Goal: Information Seeking & Learning: Find specific fact

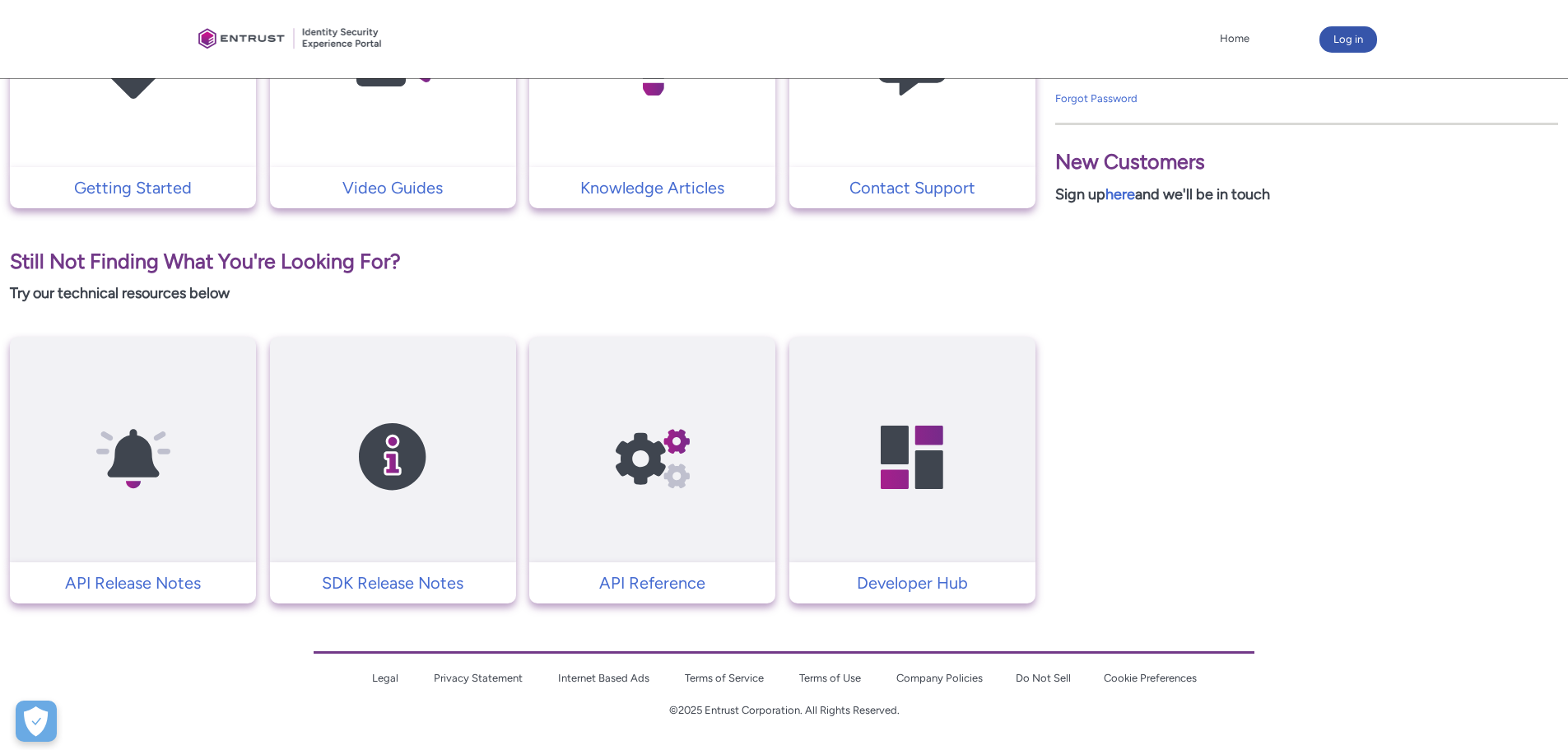
scroll to position [490, 0]
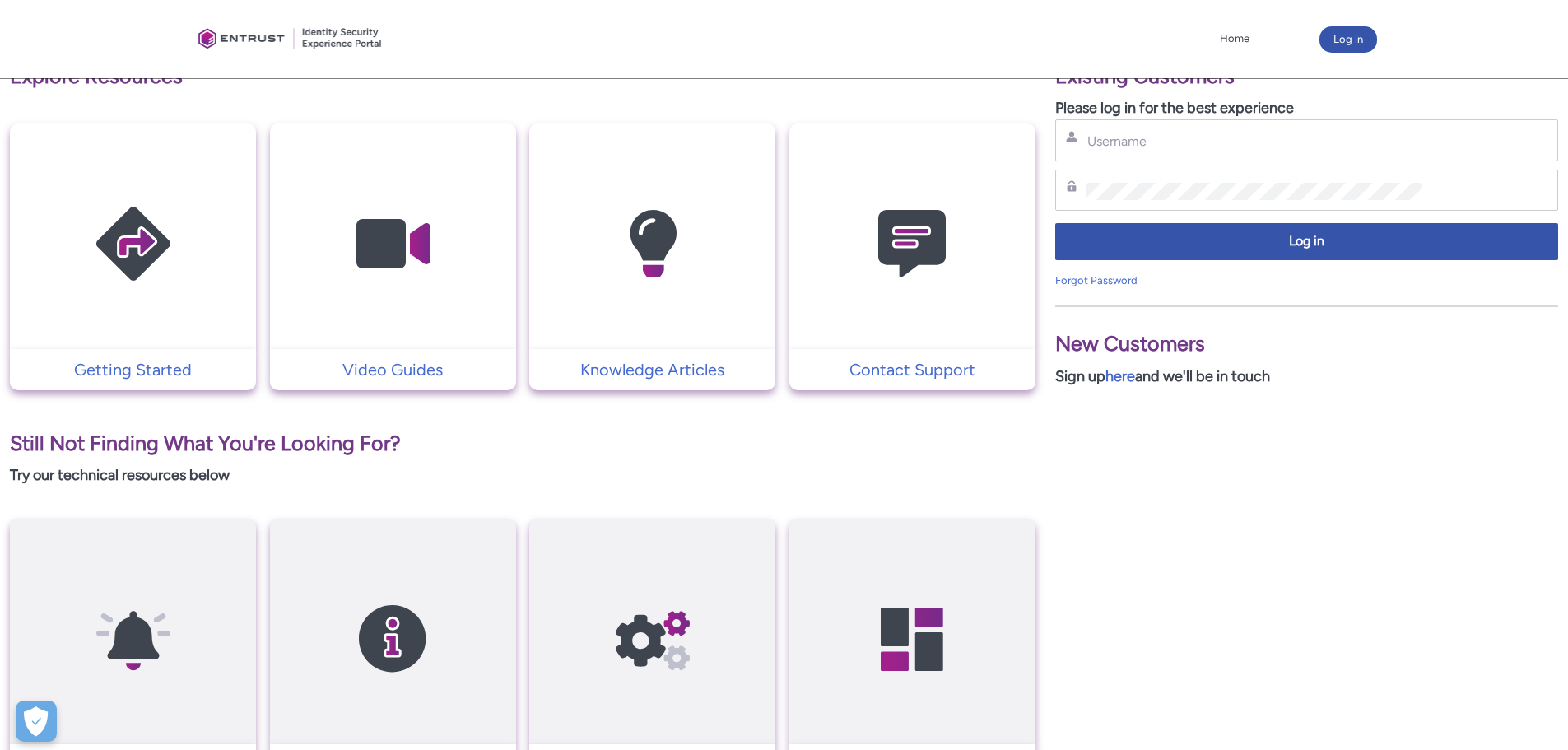
scroll to position [330, 0]
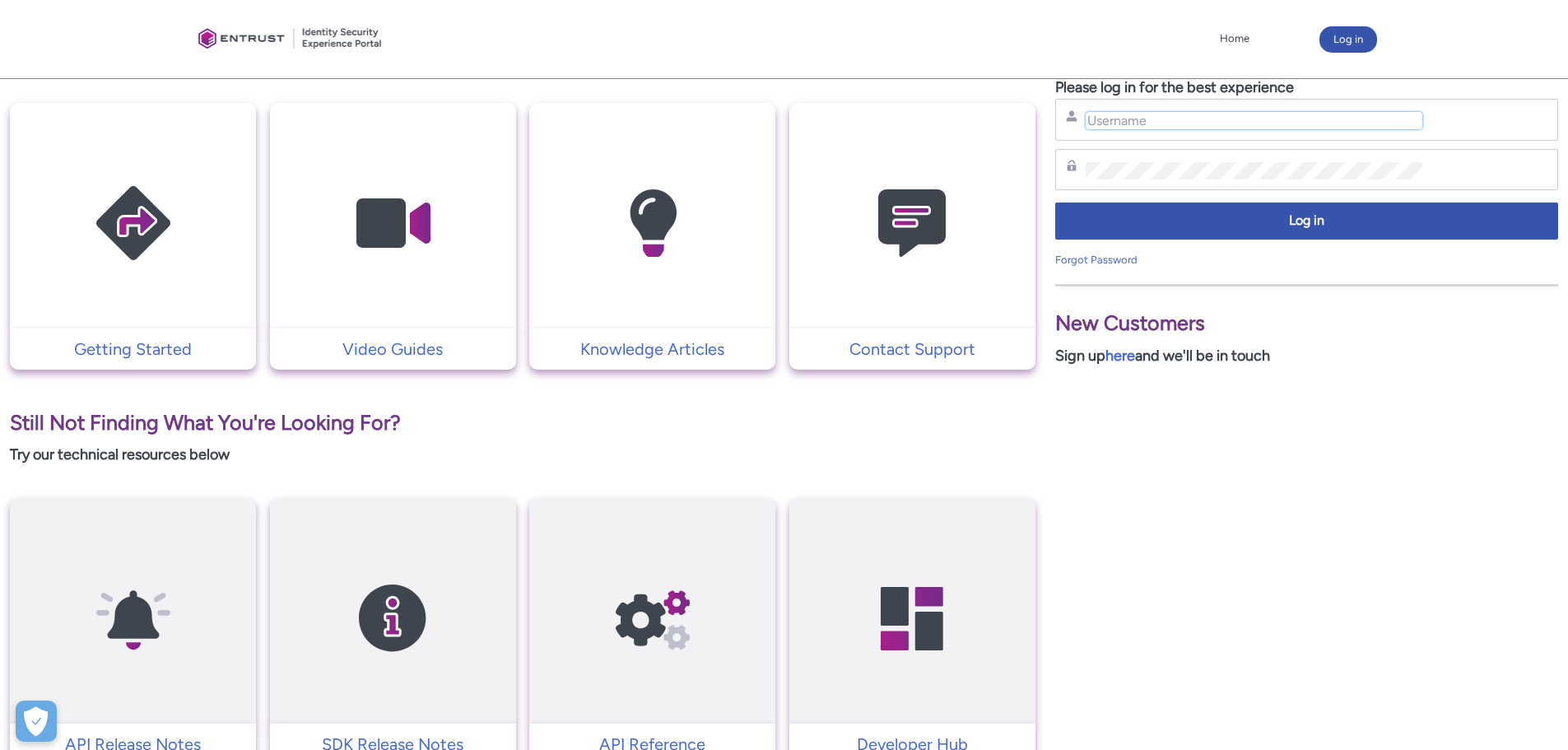
click at [1145, 119] on input "Username" at bounding box center [1254, 121] width 336 height 18
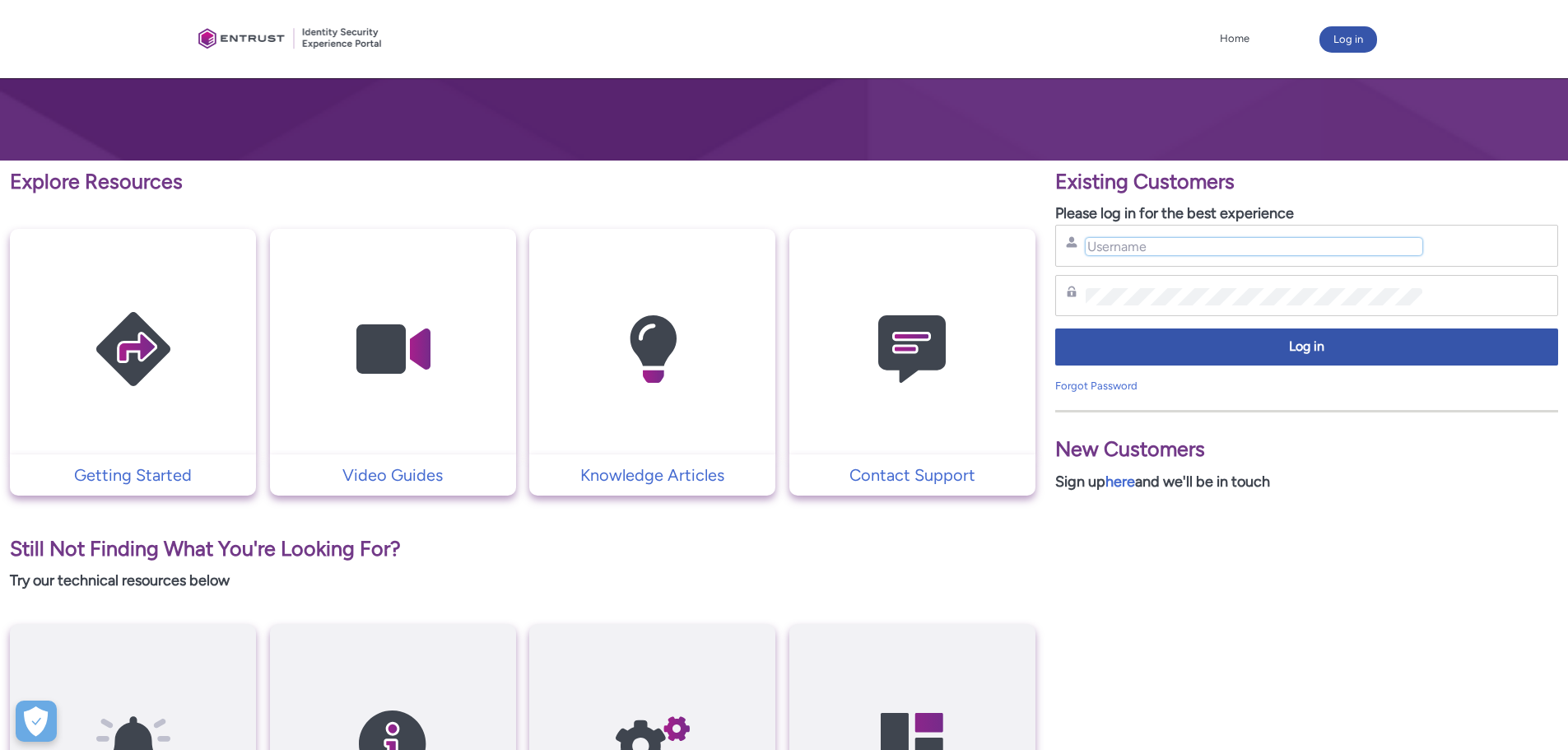
scroll to position [82, 0]
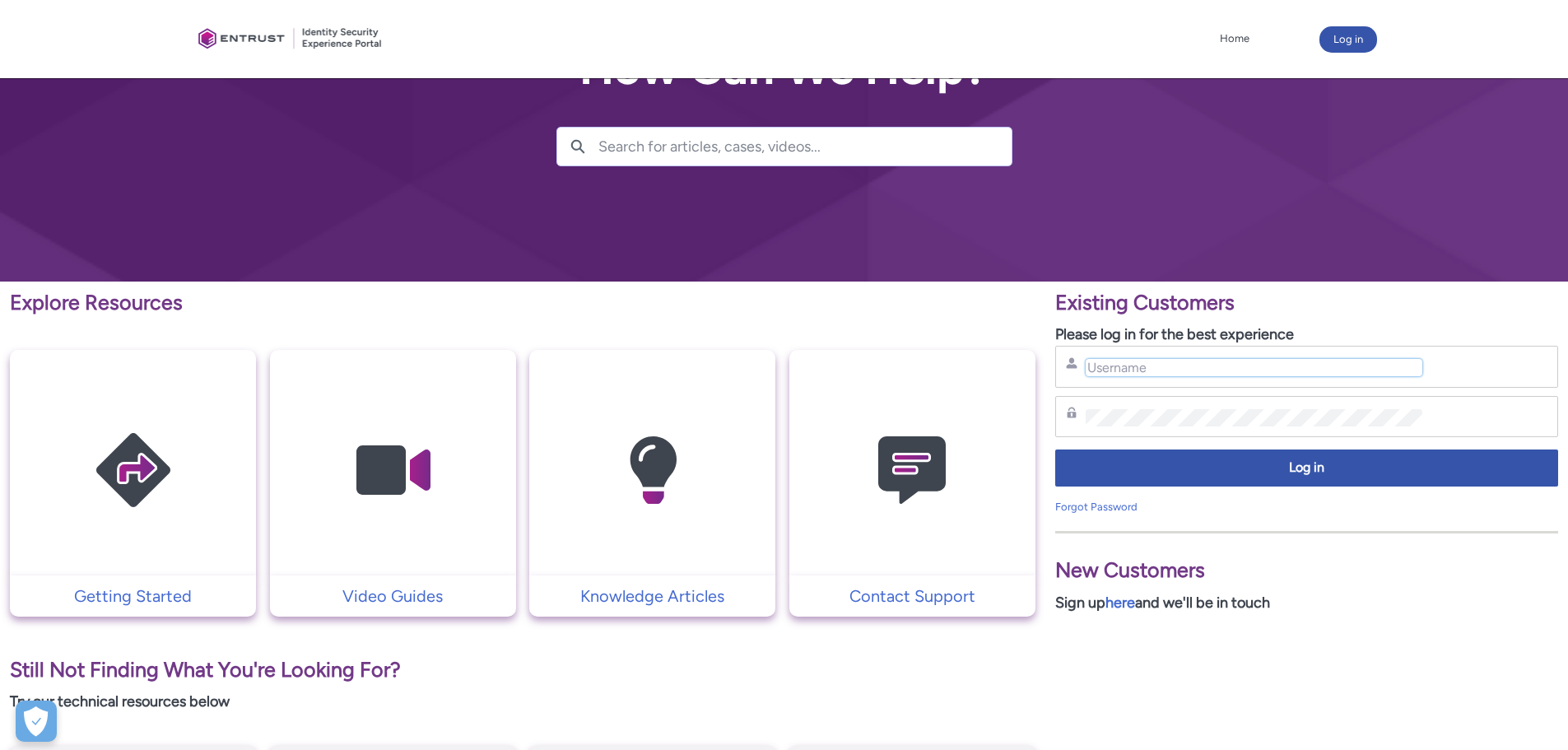
click at [1148, 371] on input "Username" at bounding box center [1254, 367] width 336 height 18
type input "luke.tinklin@brompton.co.uk"
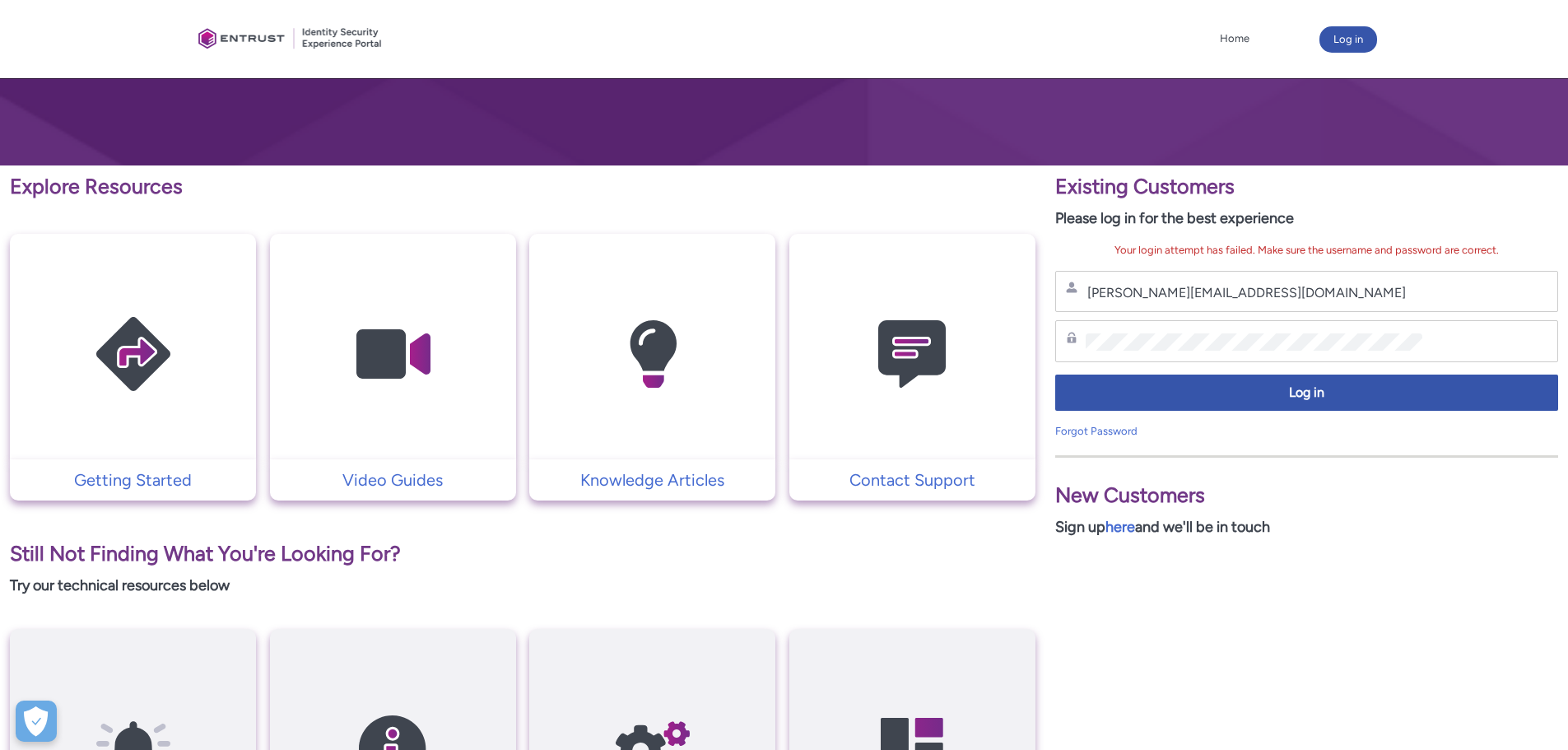
scroll to position [326, 0]
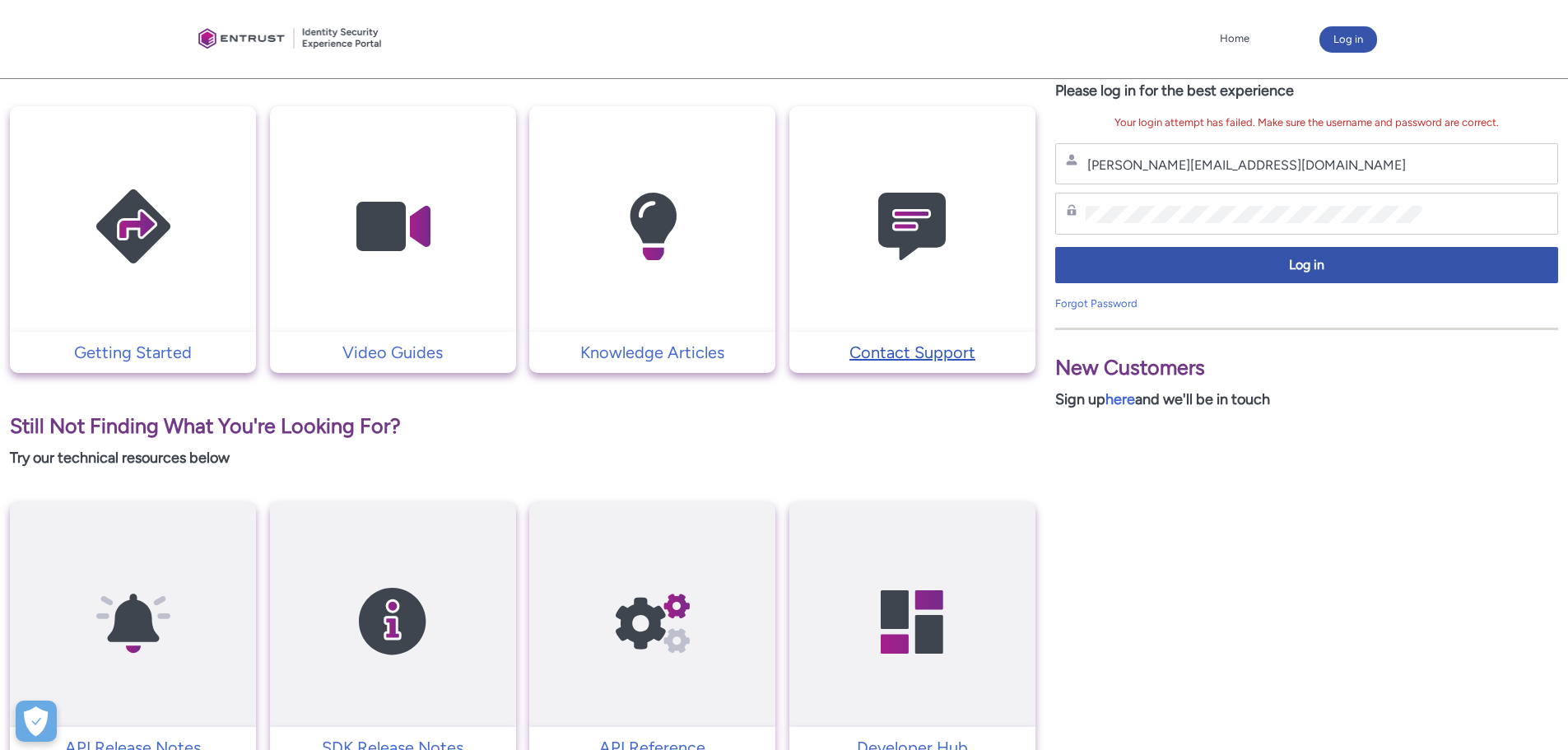
click at [910, 359] on p "Contact Support" at bounding box center [912, 352] width 230 height 25
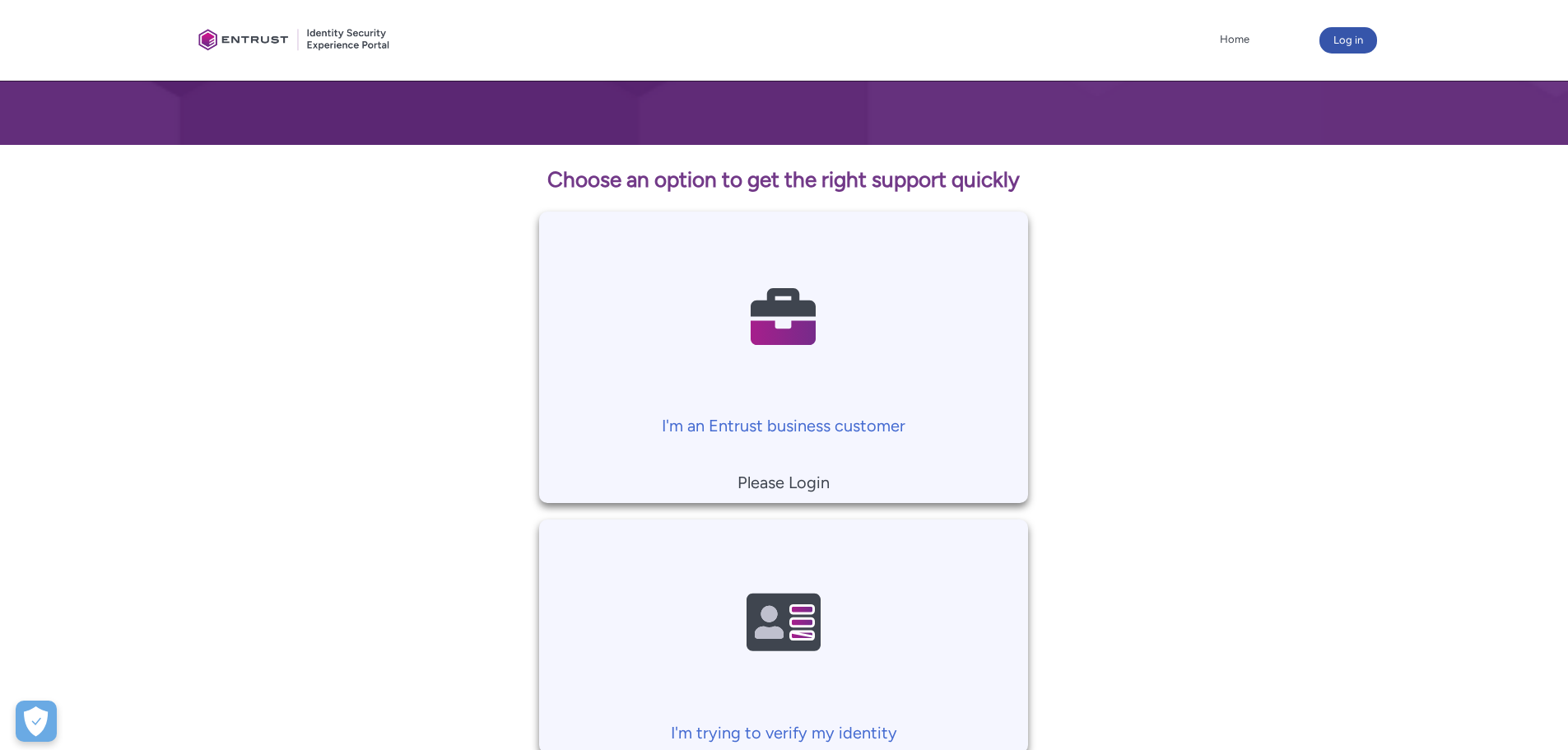
scroll to position [218, 0]
click at [761, 415] on p "I'm an Entrust business customer" at bounding box center [783, 427] width 472 height 25
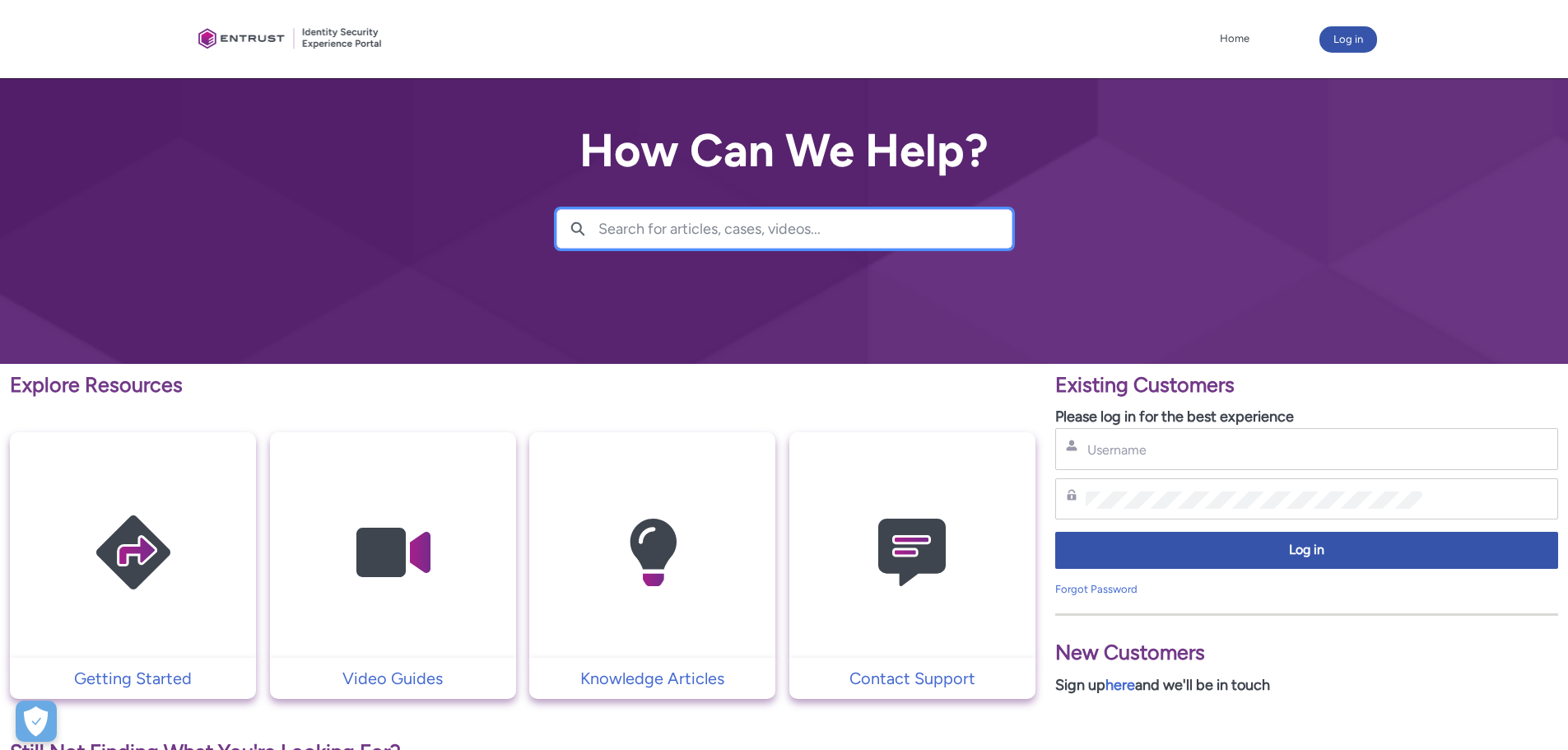
click at [682, 225] on input "Search for articles, cases, videos..." at bounding box center [805, 229] width 413 height 38
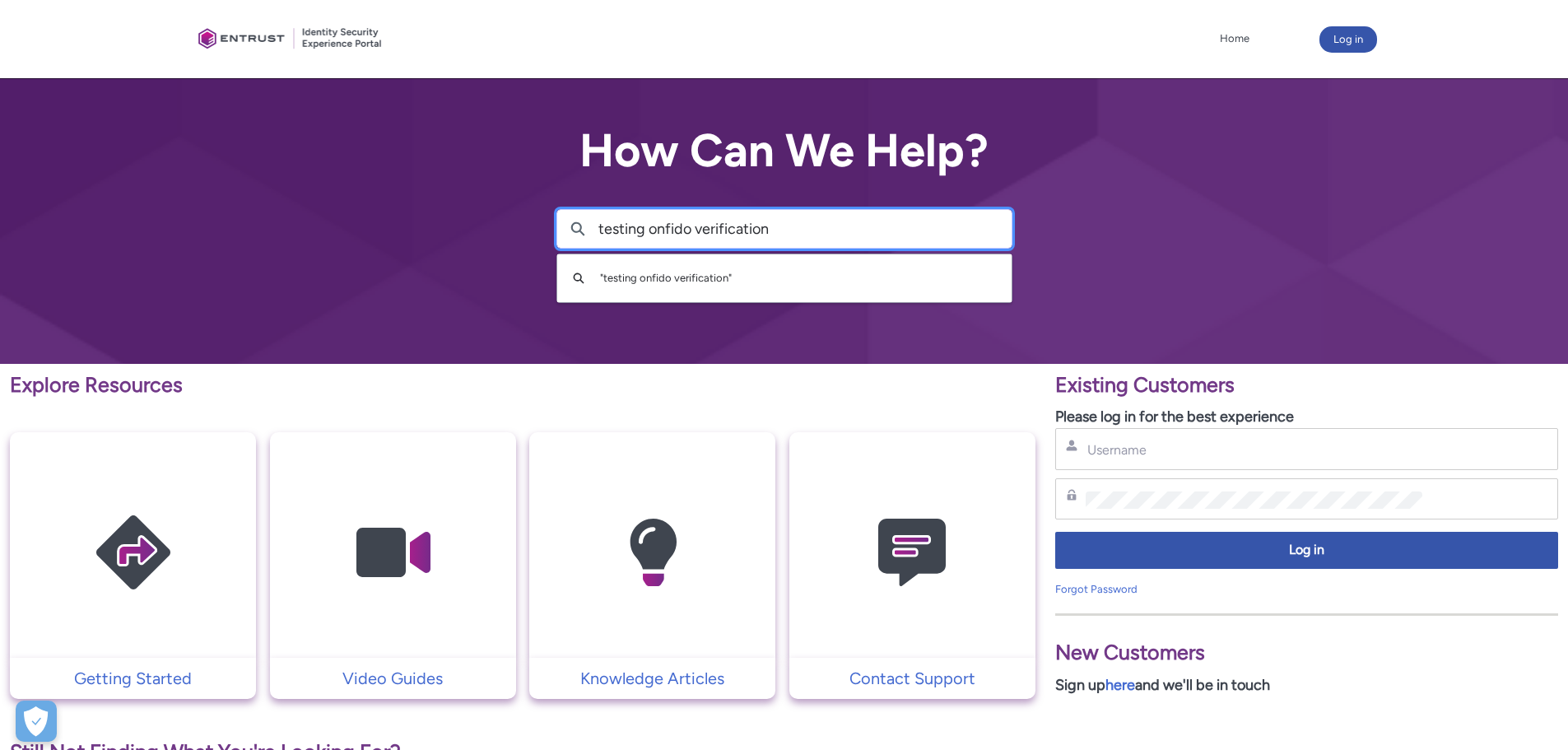
type input "testing onfido verification"
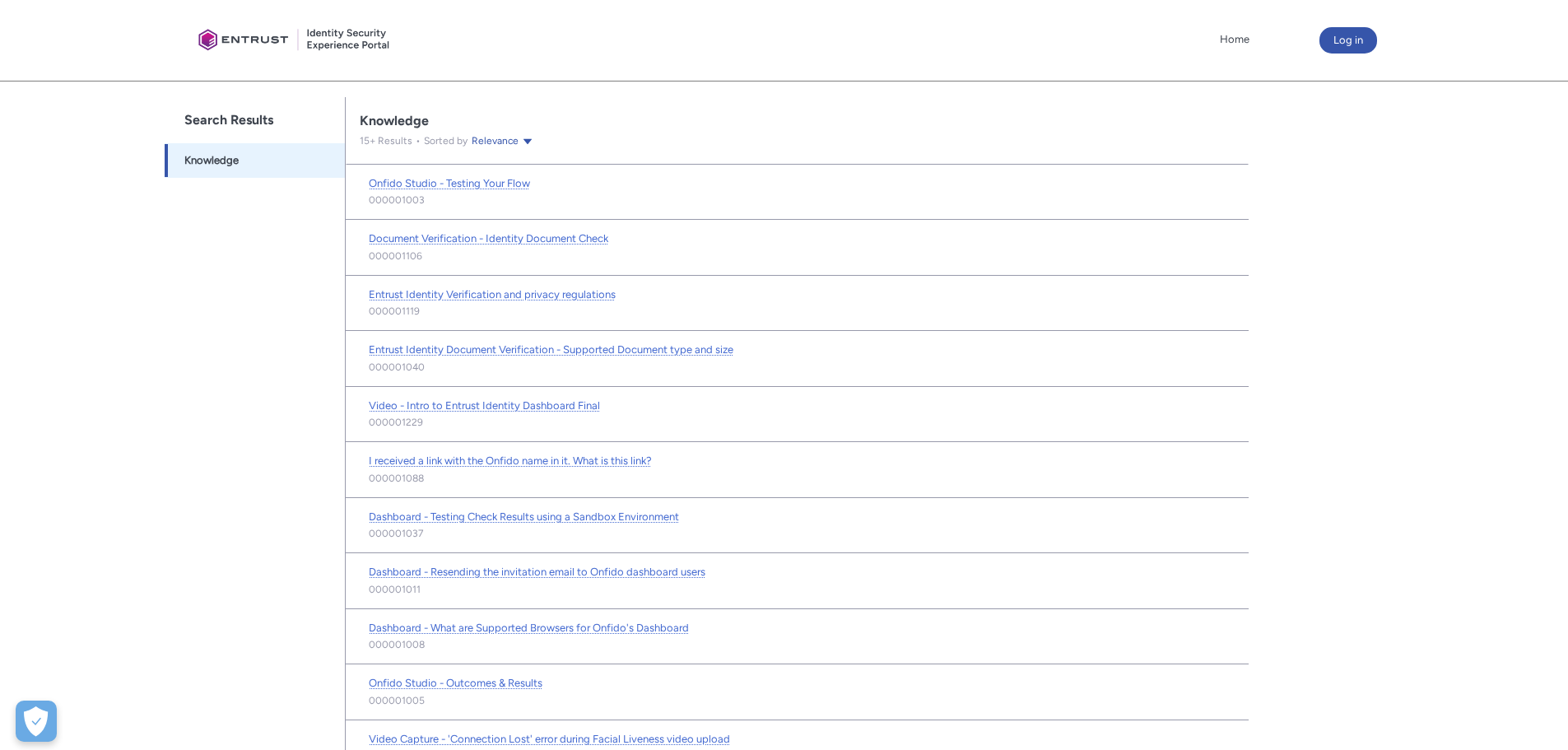
scroll to position [340, 0]
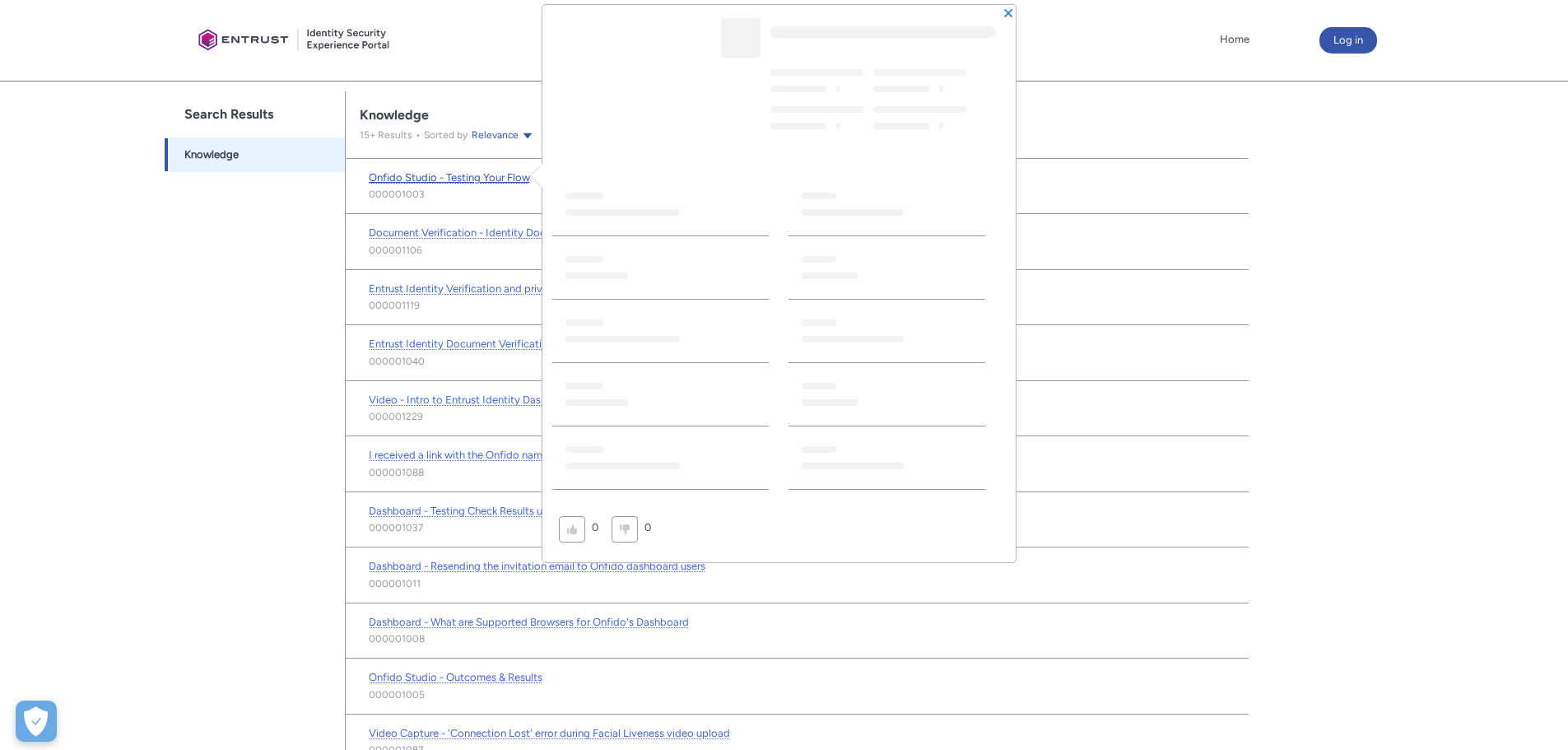
click at [426, 178] on span "Onfido Studio - Testing Your Flow" at bounding box center [449, 178] width 162 height 12
